Goal: Find specific page/section: Find specific page/section

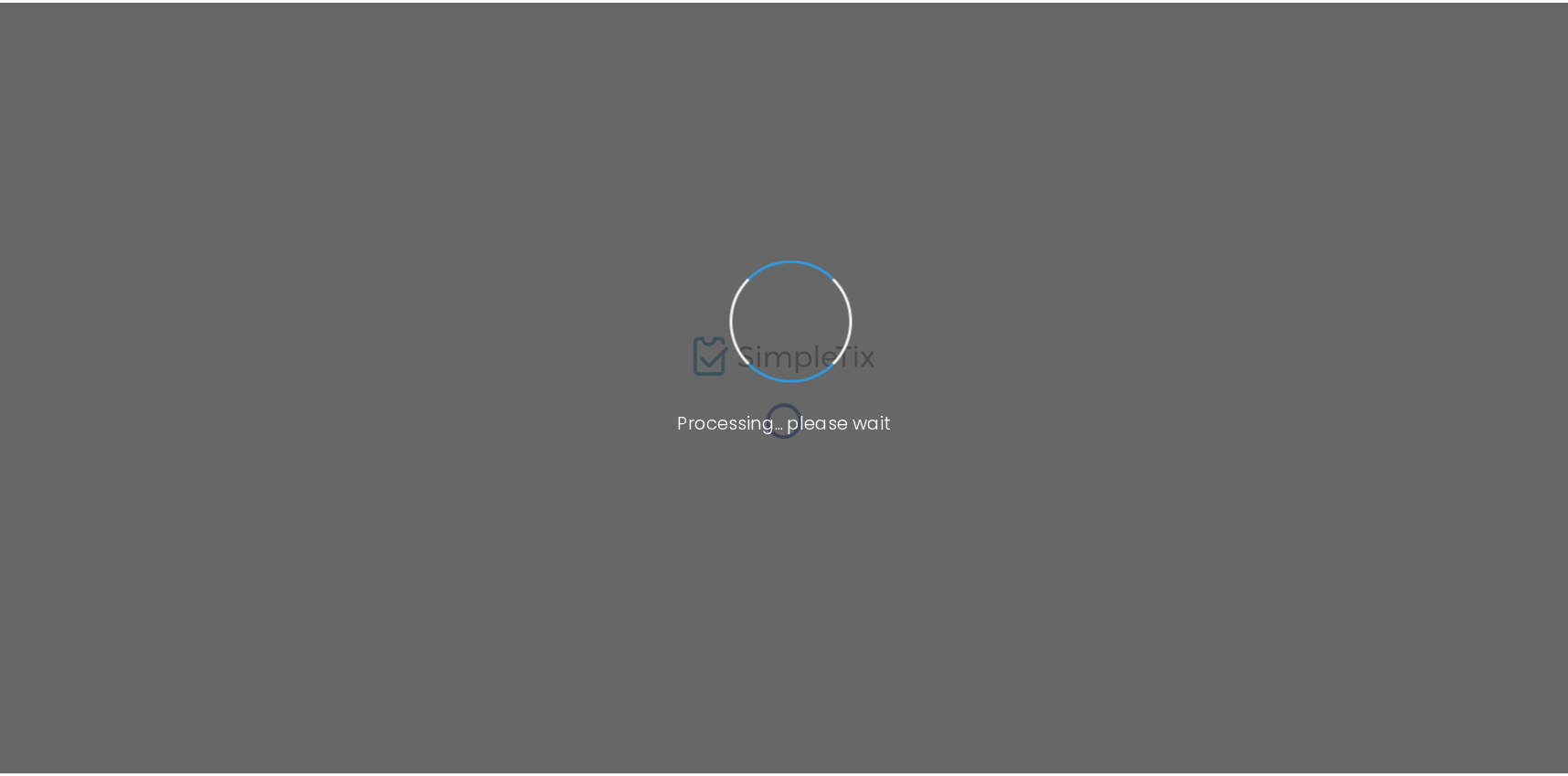
scroll to position [11, 0]
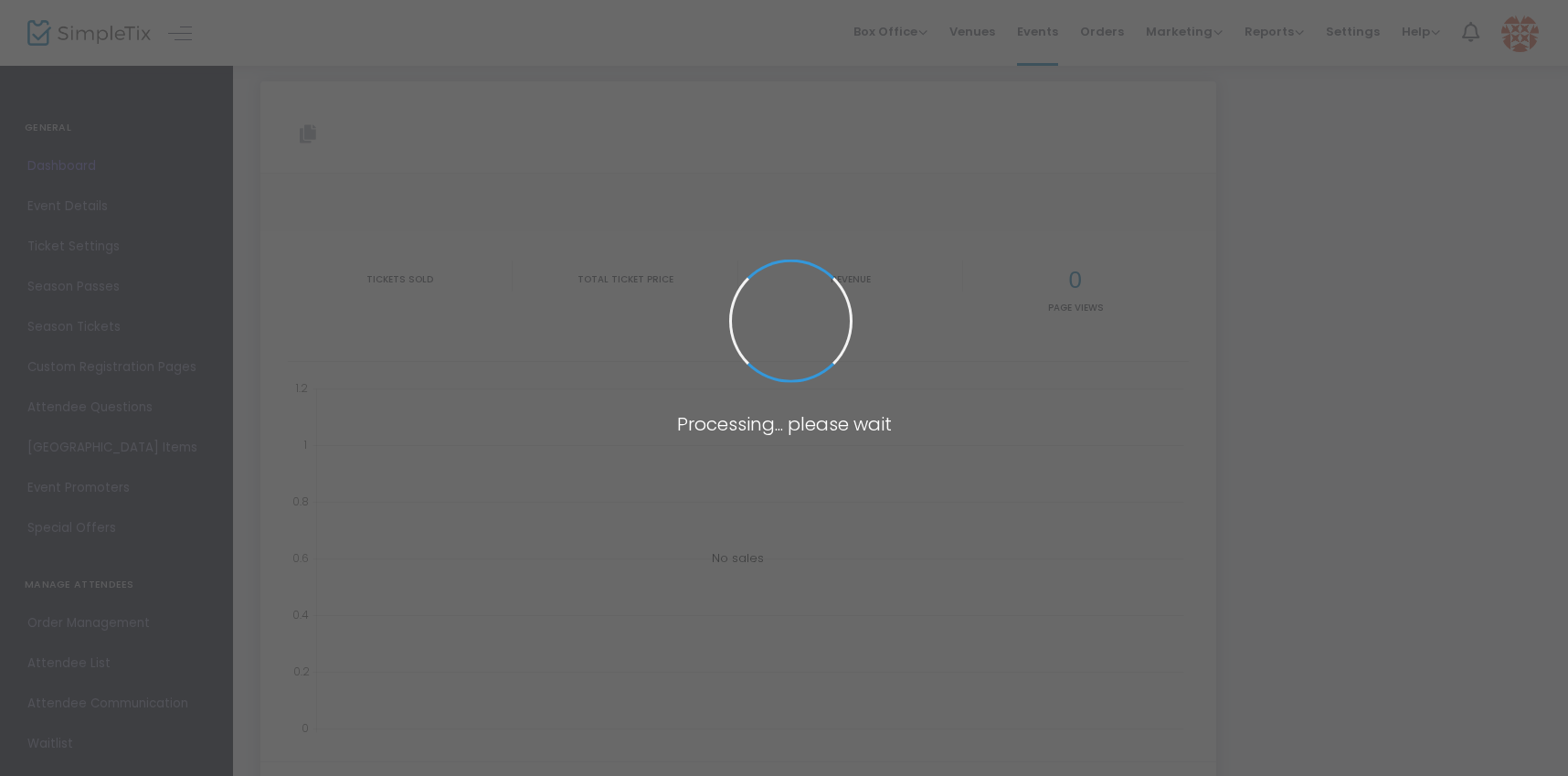
type input "[URL][DOMAIN_NAME]"
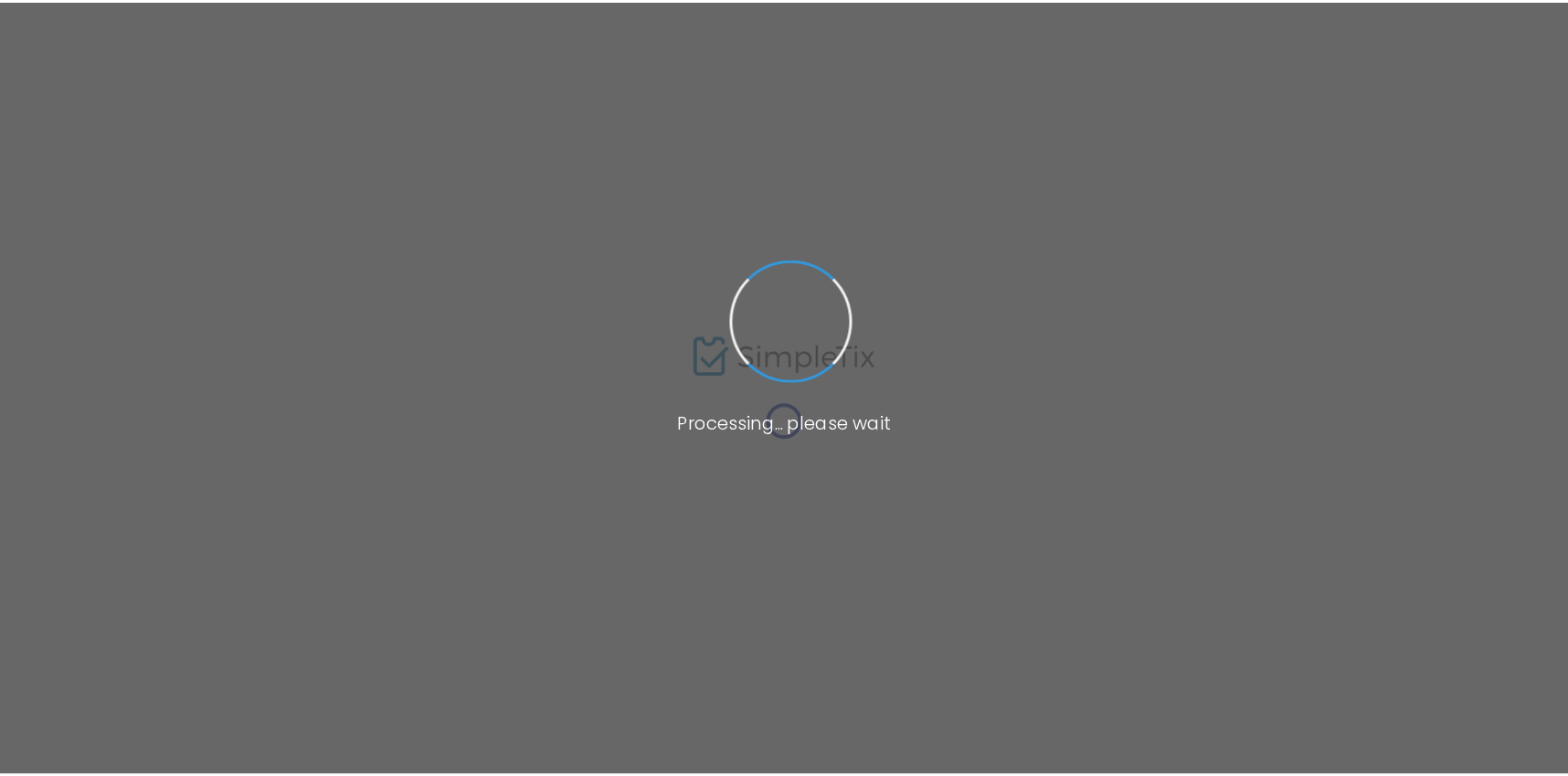
scroll to position [11, 0]
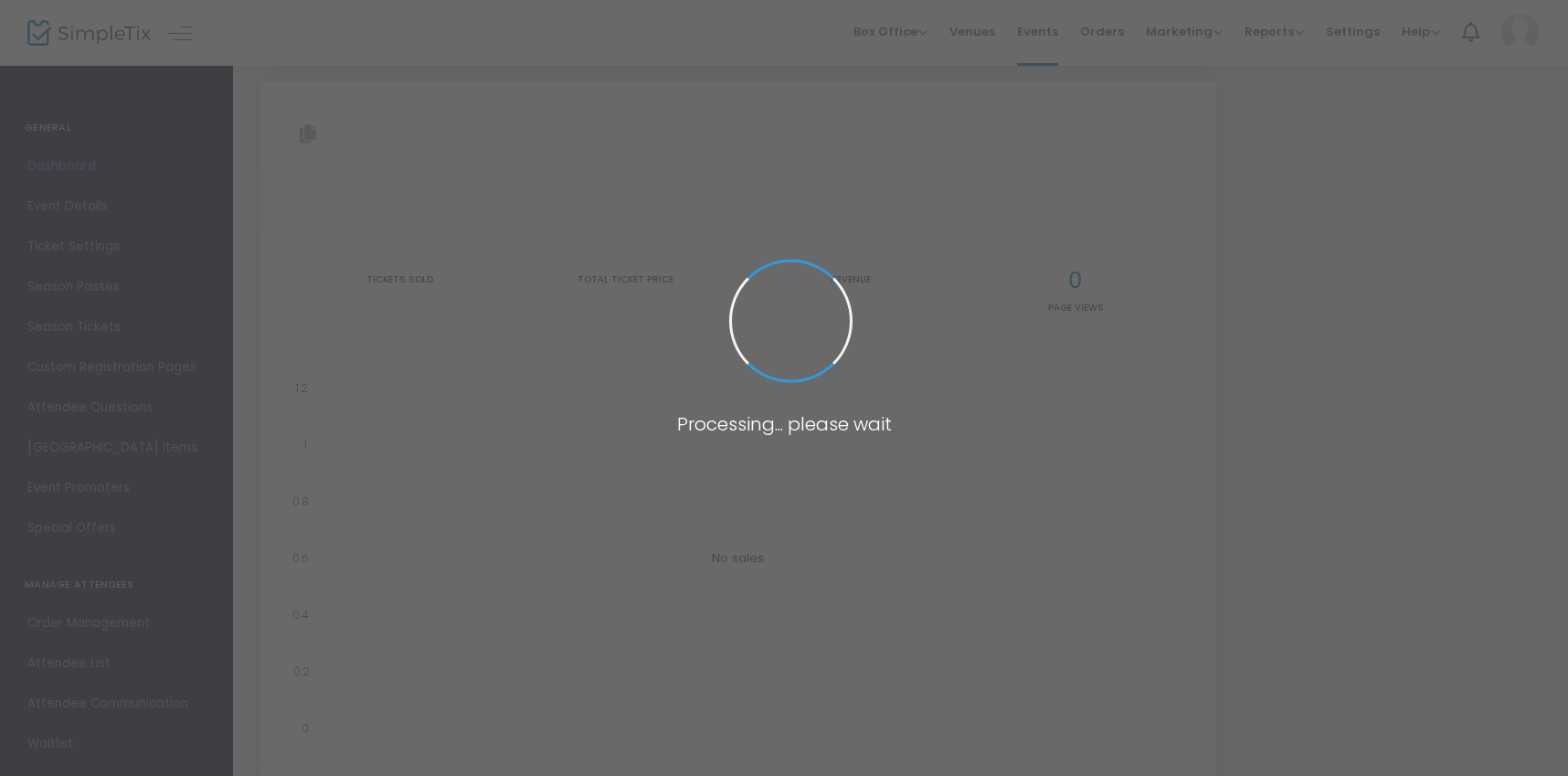
type input "[URL][DOMAIN_NAME]"
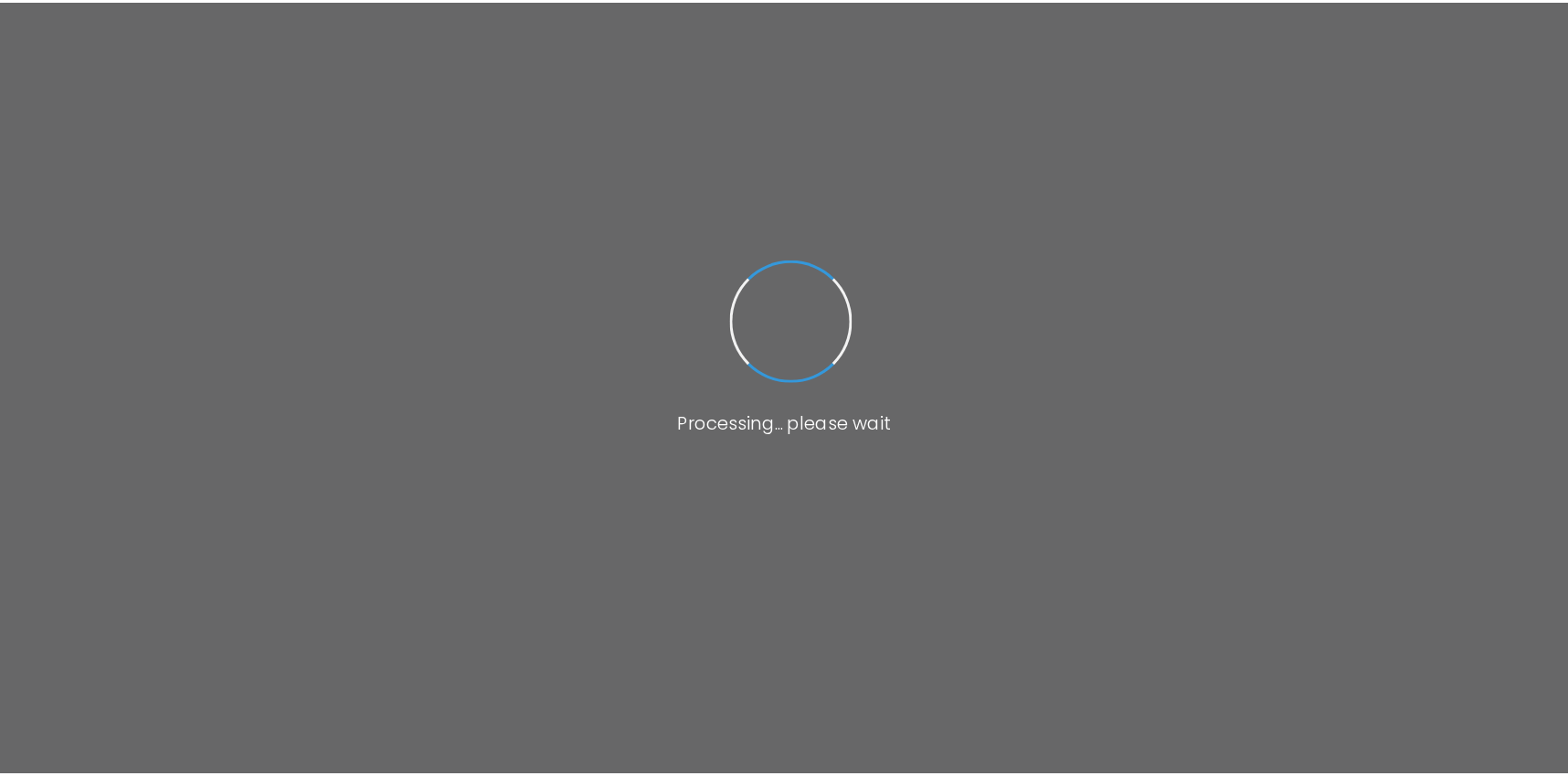
scroll to position [11, 0]
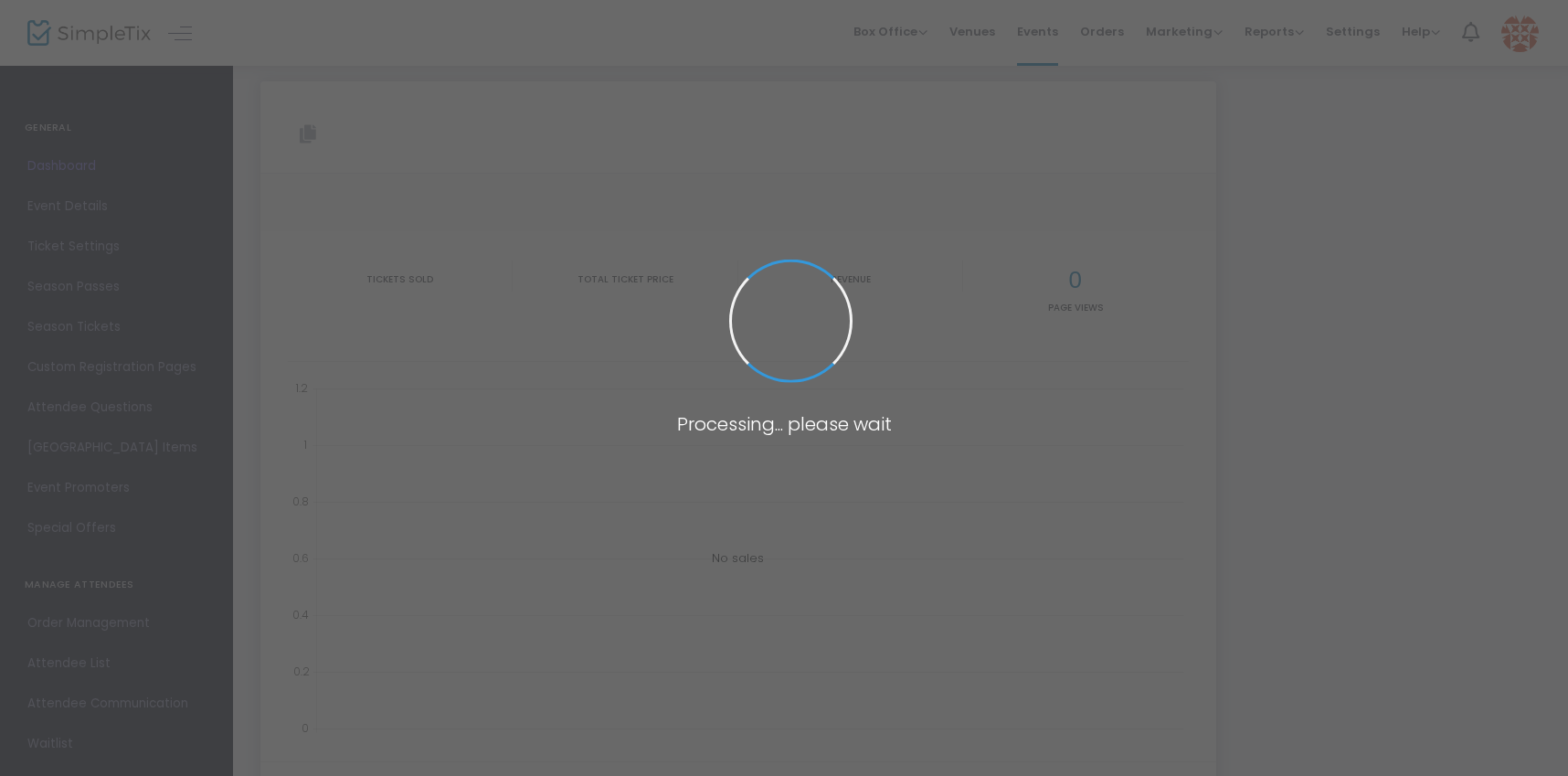
type input "[URL][DOMAIN_NAME]"
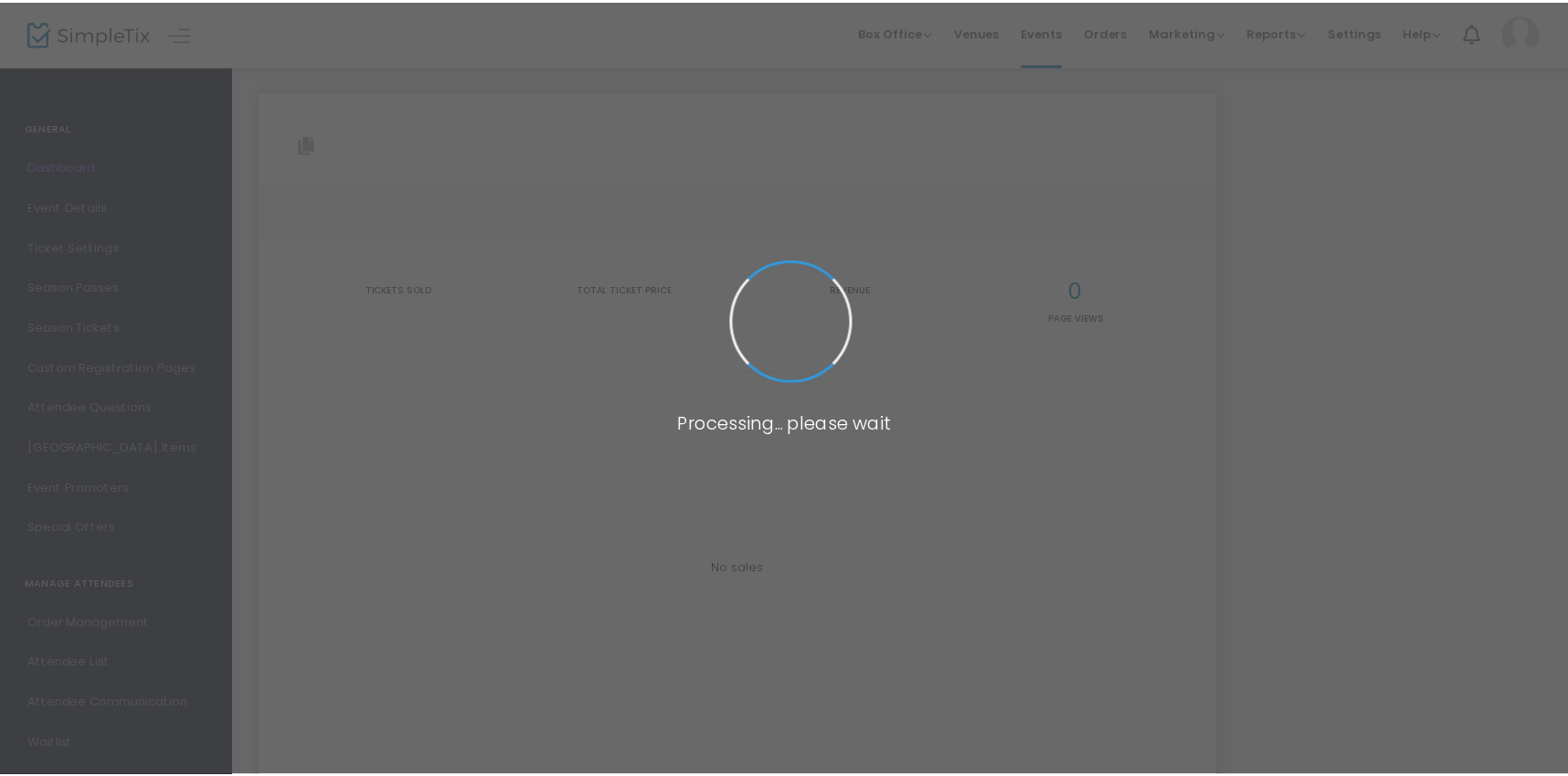
scroll to position [11, 0]
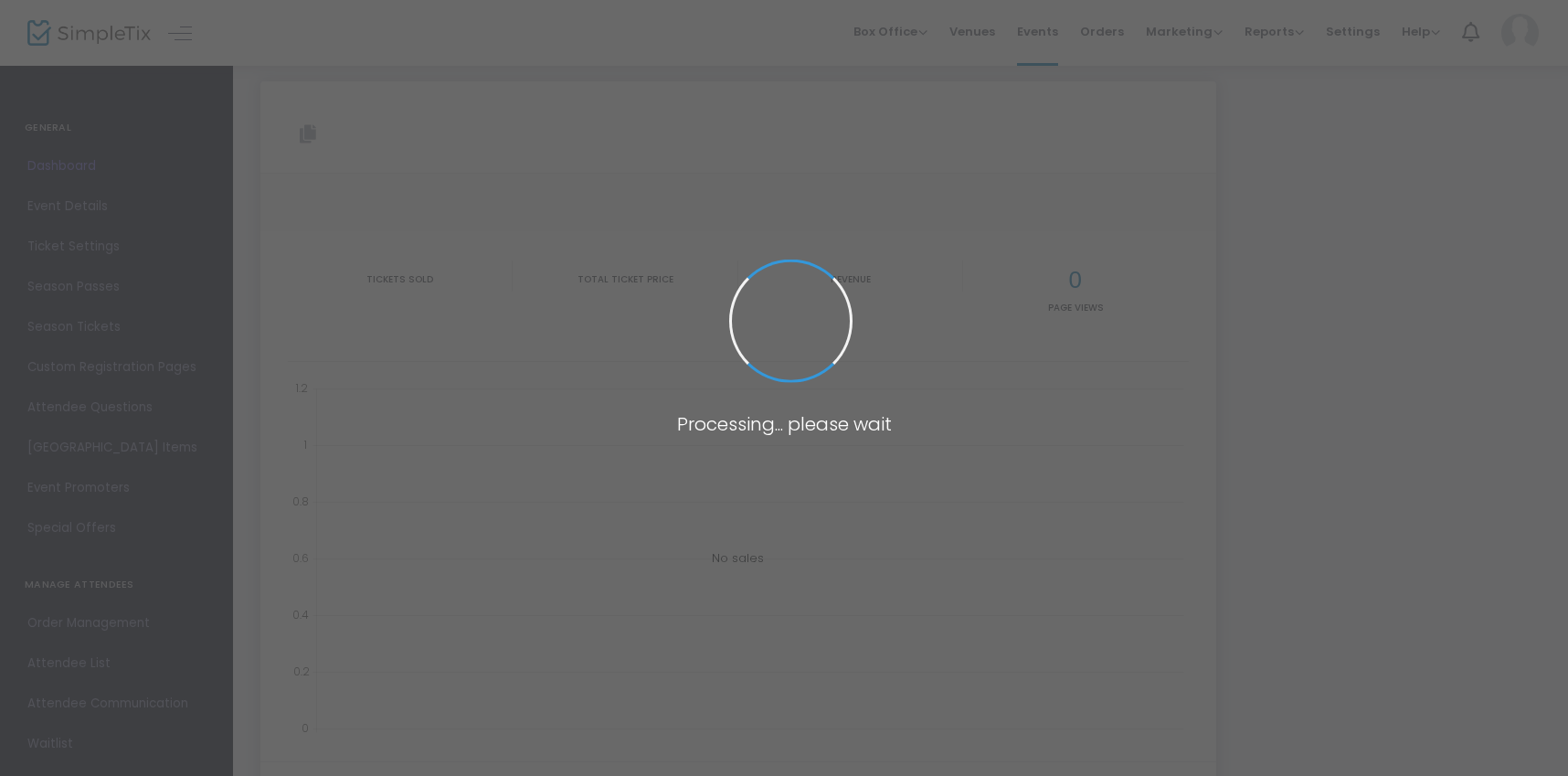
type input "[URL][DOMAIN_NAME]"
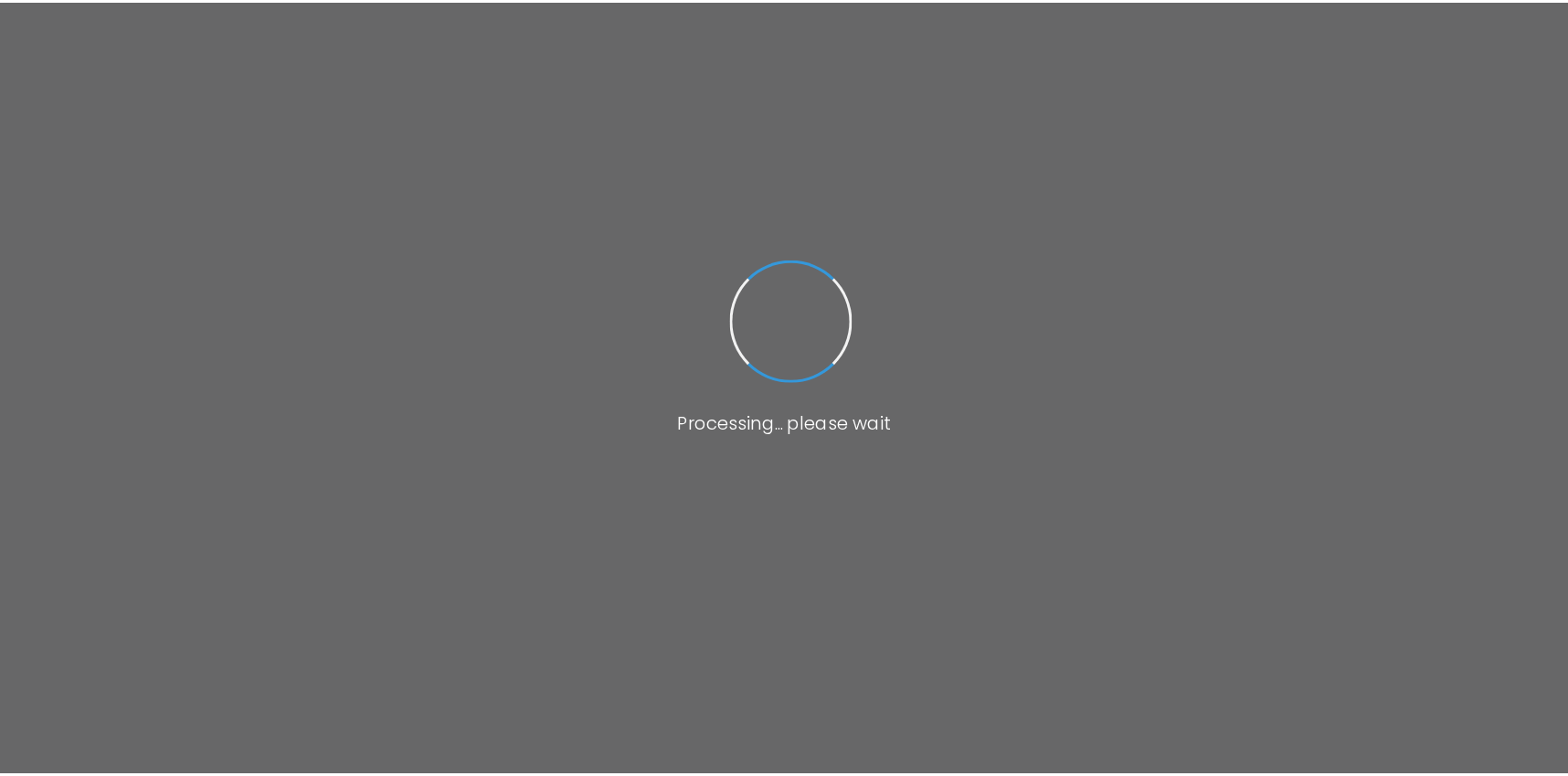
scroll to position [11, 0]
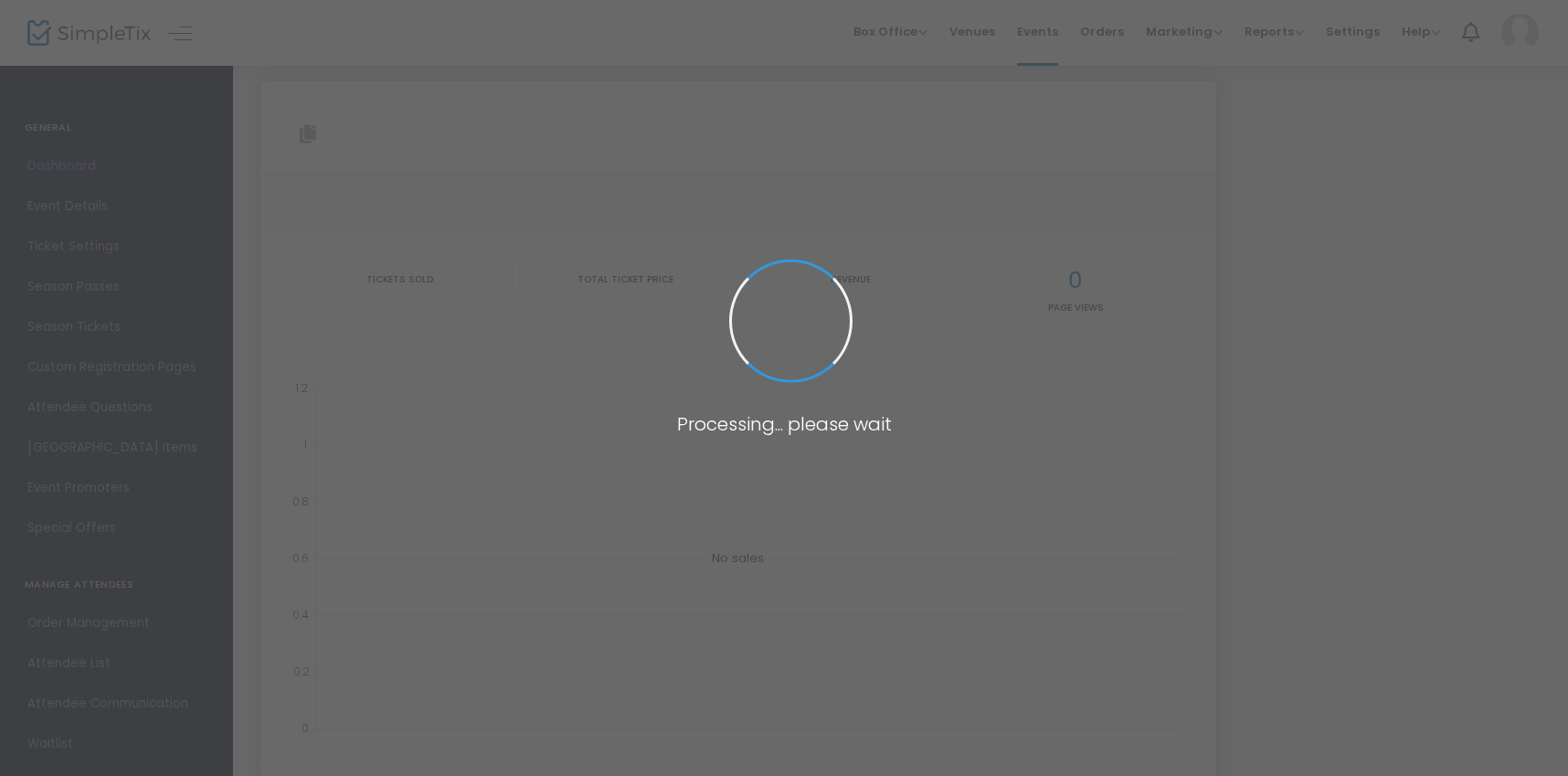
type input "[URL][DOMAIN_NAME]"
